Goal: Information Seeking & Learning: Learn about a topic

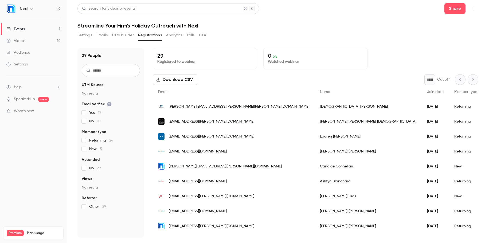
click at [122, 37] on button "UTM builder" at bounding box center [123, 35] width 22 height 9
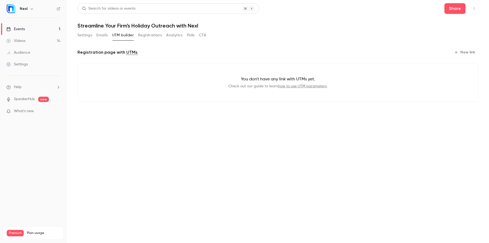
click at [25, 7] on h6 "Nexl" at bounding box center [24, 8] width 8 height 5
click at [30, 9] on icon "button" at bounding box center [31, 8] width 2 height 1
click at [31, 9] on div at bounding box center [244, 121] width 489 height 243
click at [20, 28] on div "Events" at bounding box center [15, 28] width 18 height 5
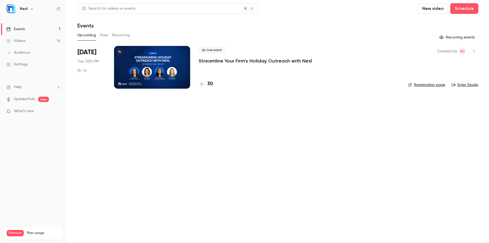
click at [103, 37] on button "Past" at bounding box center [104, 35] width 8 height 9
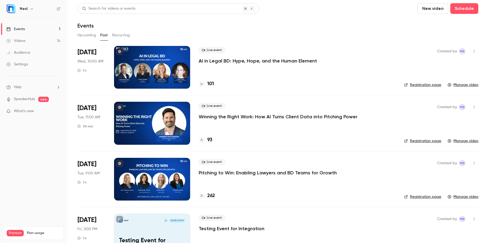
click at [162, 58] on div at bounding box center [152, 67] width 76 height 43
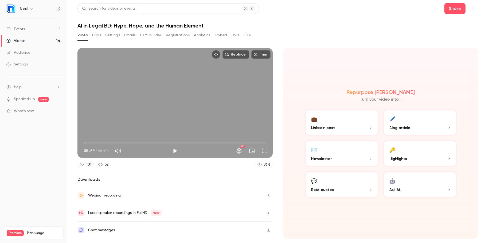
click at [174, 35] on button "Registrations" at bounding box center [178, 35] width 24 height 9
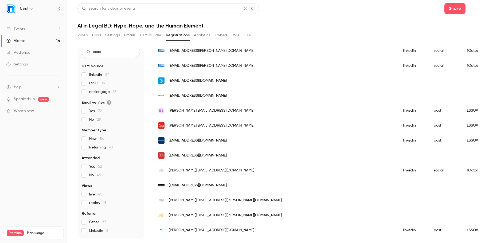
scroll to position [0, 462]
drag, startPoint x: 479, startPoint y: 201, endPoint x: 479, endPoint y: 205, distance: 3.7
click at [479, 205] on main "Search for videos or events Share AI in Legal BD: Hype, Hope, and the Human Ele…" at bounding box center [278, 121] width 422 height 243
click at [482, 202] on main "Search for videos or events Share AI in Legal BD: Hype, Hope, and the Human Ele…" at bounding box center [278, 121] width 422 height 243
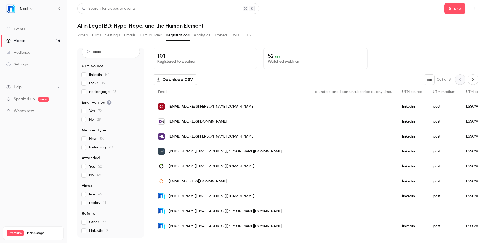
scroll to position [21, 0]
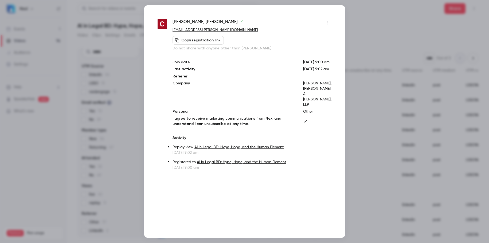
click at [371, 34] on div at bounding box center [244, 121] width 489 height 243
